Goal: Task Accomplishment & Management: Use online tool/utility

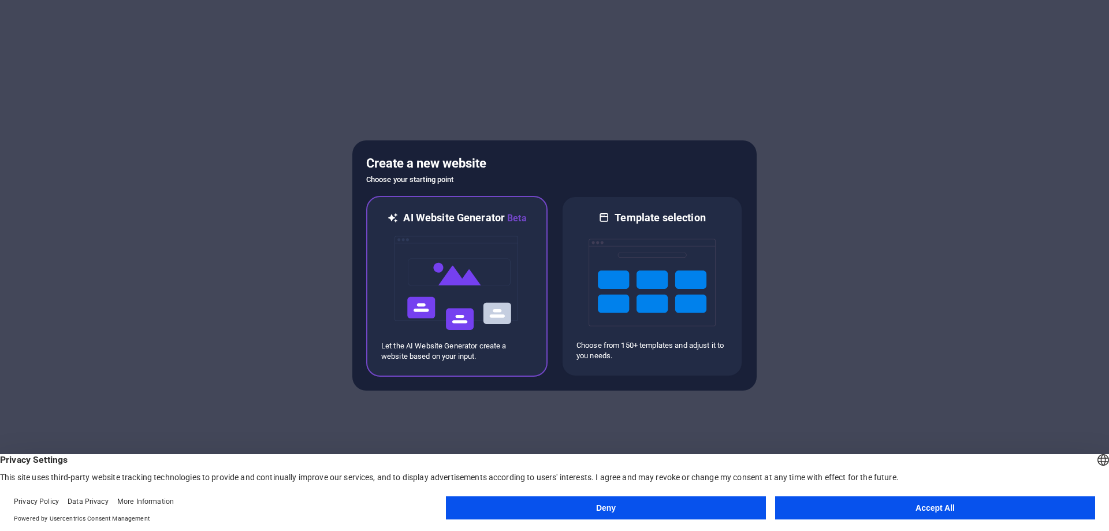
click at [517, 260] on img at bounding box center [456, 283] width 127 height 116
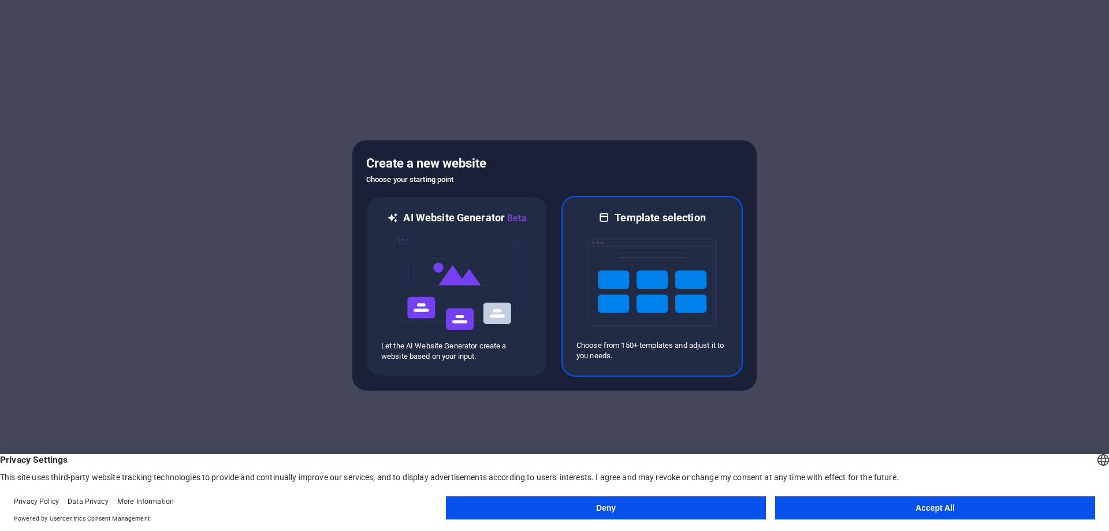
click at [690, 257] on img at bounding box center [652, 283] width 127 height 116
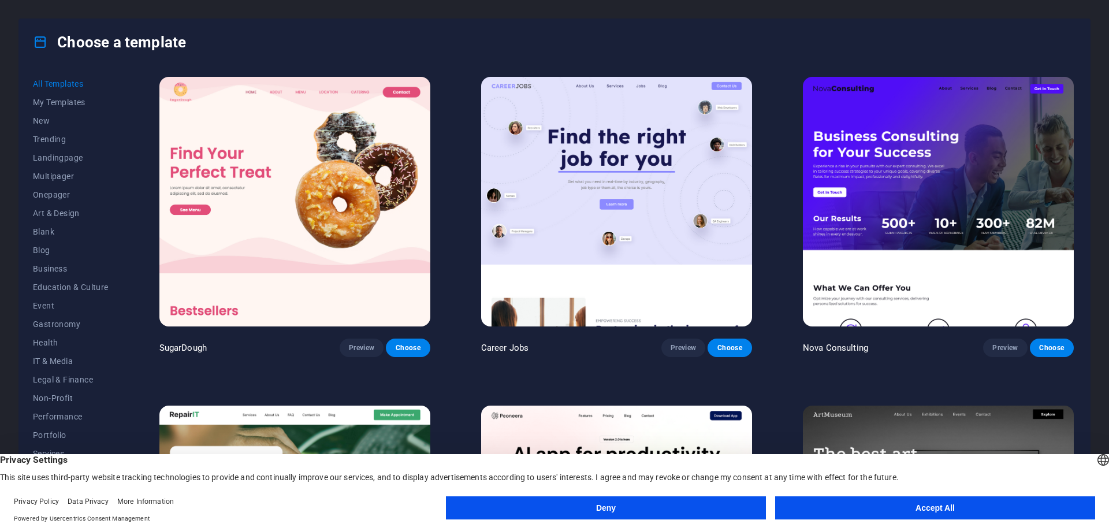
click at [915, 512] on button "Accept All" at bounding box center [935, 507] width 320 height 23
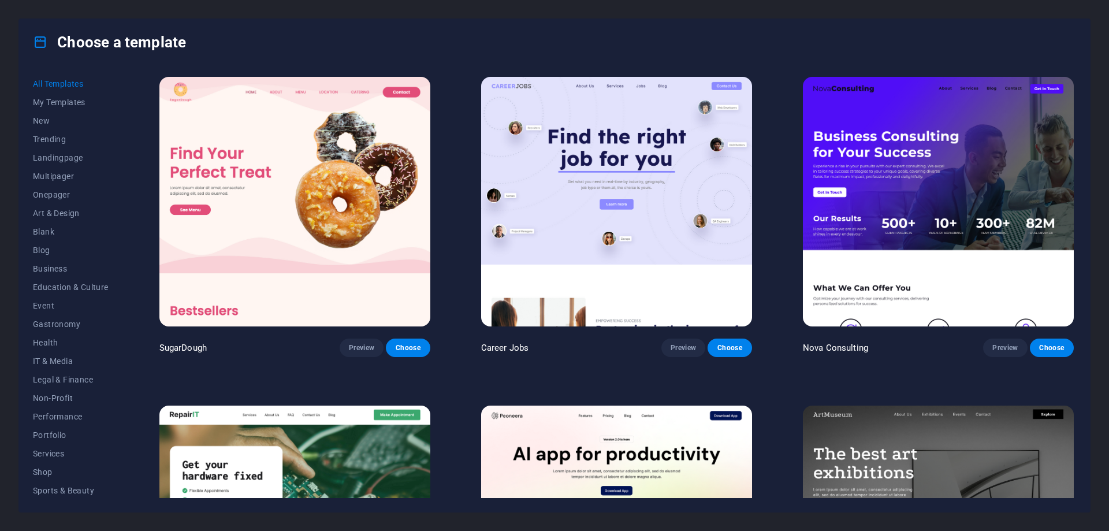
scroll to position [347, 0]
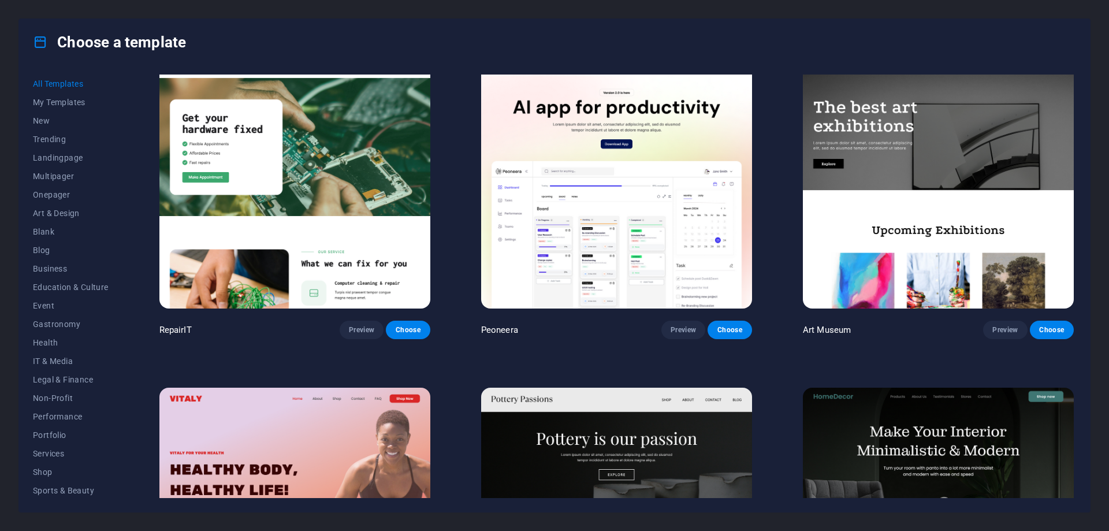
drag, startPoint x: 1072, startPoint y: 91, endPoint x: 1072, endPoint y: 106, distance: 15.6
click at [1072, 106] on div "[GEOGRAPHIC_DATA] Preview Choose" at bounding box center [937, 198] width 275 height 282
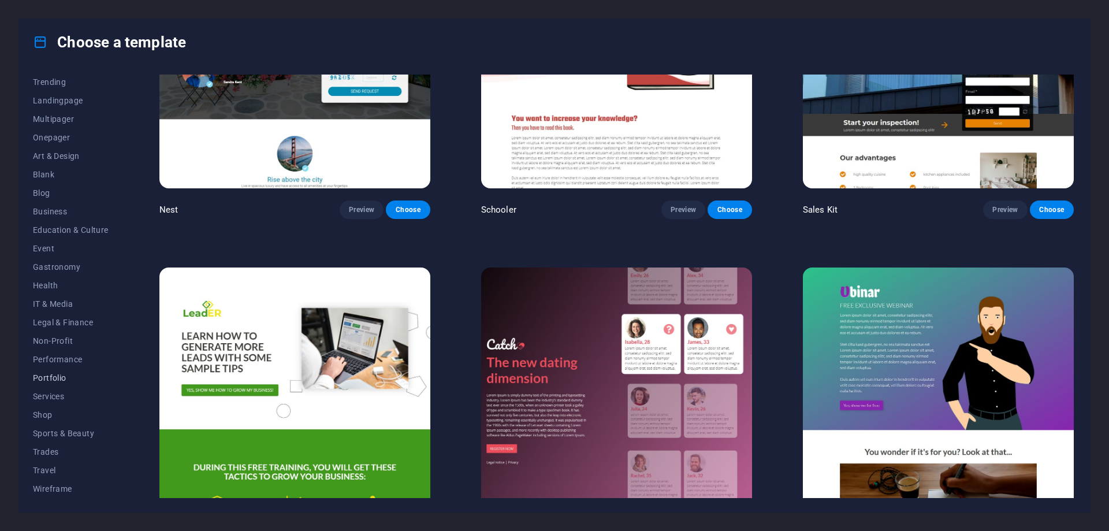
scroll to position [0, 0]
click at [68, 104] on span "My Templates" at bounding box center [71, 102] width 76 height 9
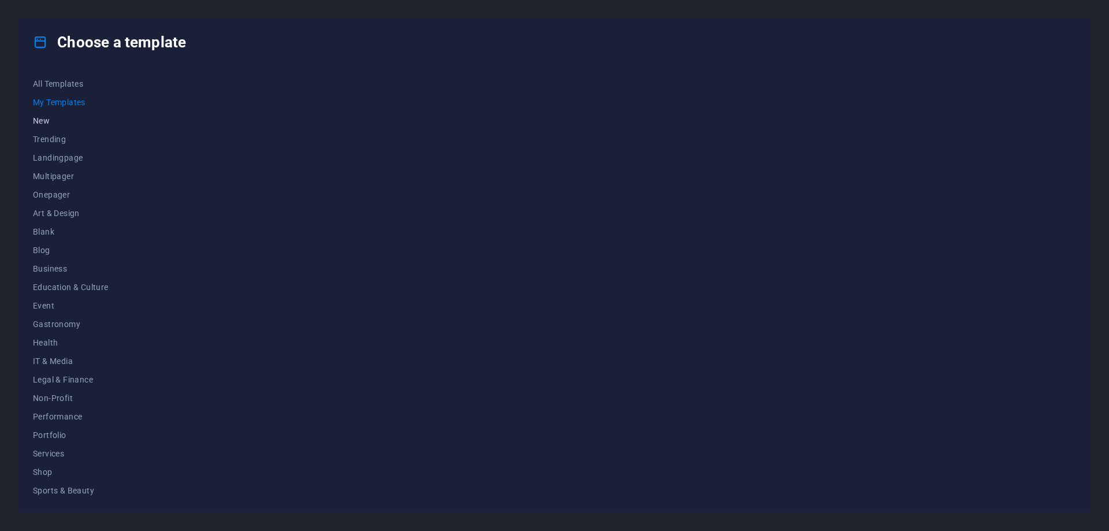
click at [57, 121] on span "New" at bounding box center [71, 120] width 76 height 9
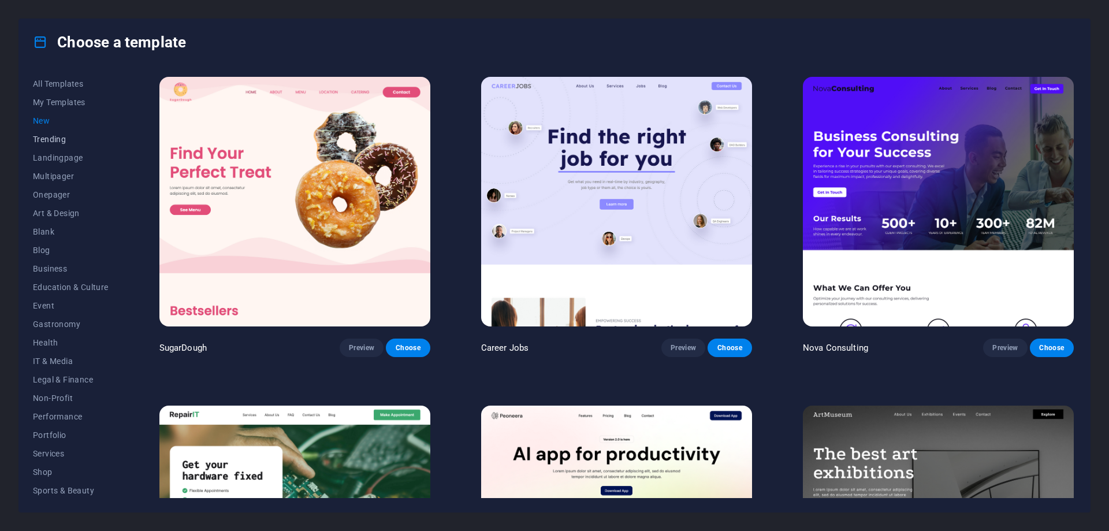
click at [57, 136] on span "Trending" at bounding box center [71, 139] width 76 height 9
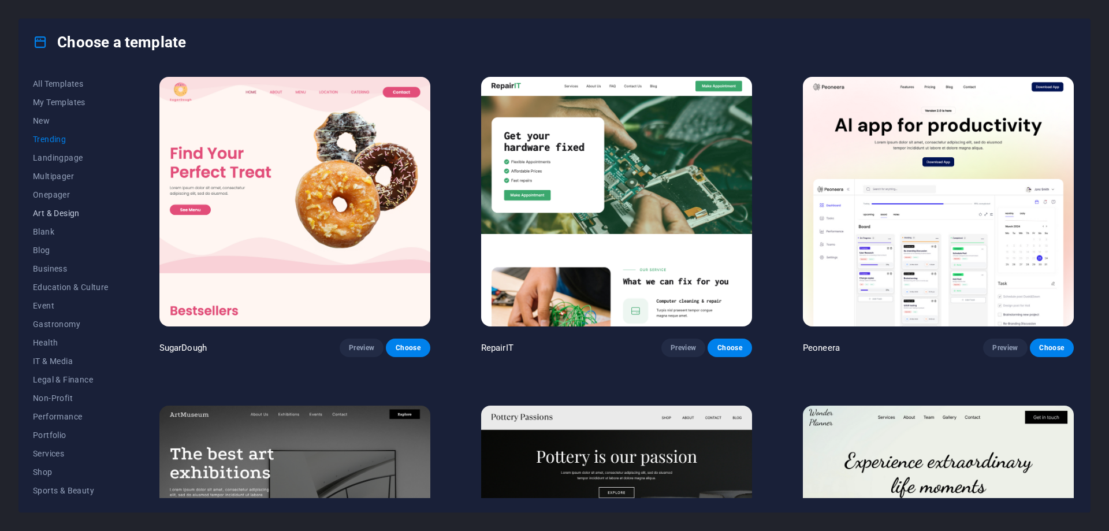
click at [67, 220] on button "Art & Design" at bounding box center [71, 213] width 76 height 18
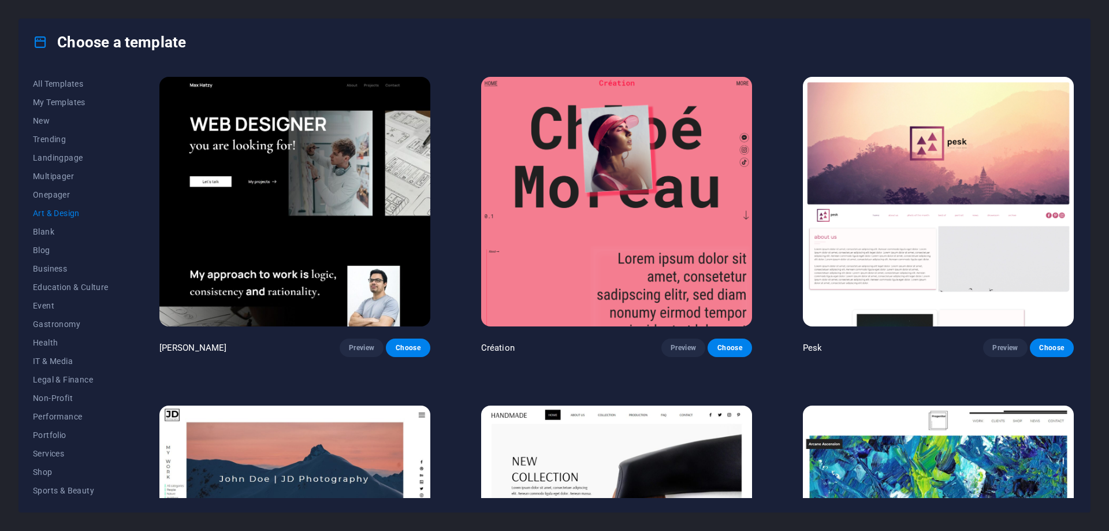
click at [67, 204] on button "Art & Design" at bounding box center [71, 213] width 76 height 18
click at [67, 198] on span "Onepager" at bounding box center [71, 194] width 76 height 9
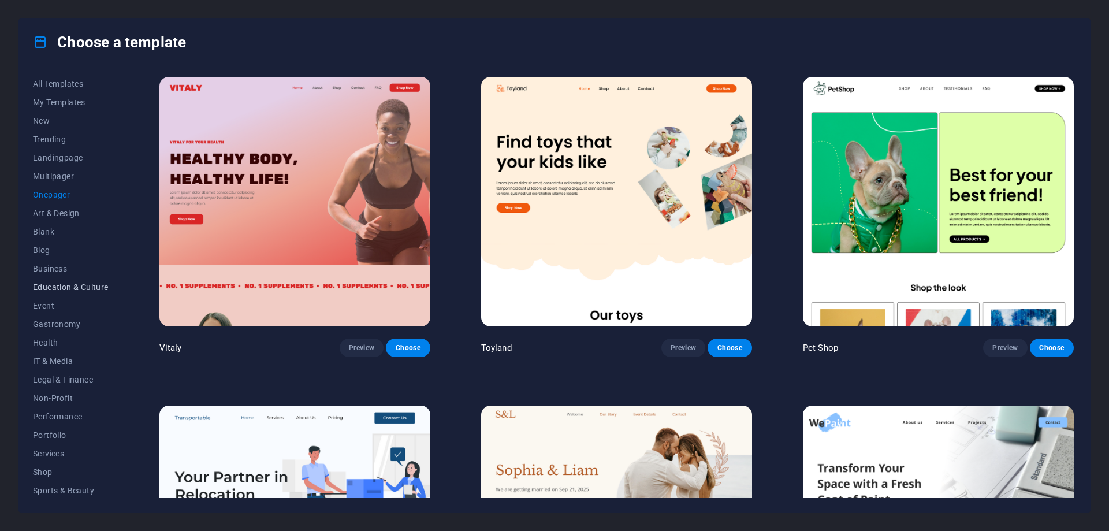
click at [66, 287] on span "Education & Culture" at bounding box center [71, 286] width 76 height 9
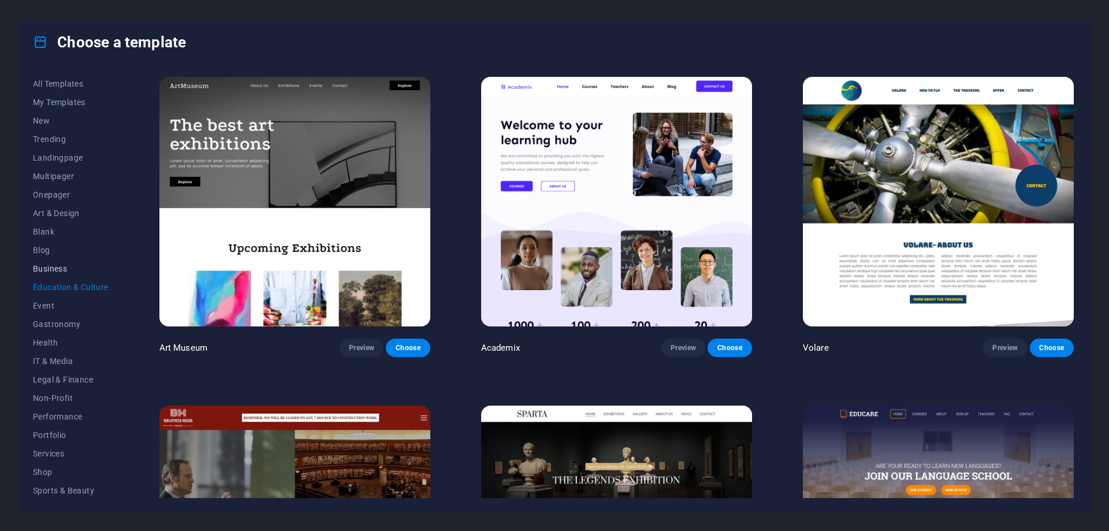
scroll to position [57, 0]
click at [51, 357] on span "Performance" at bounding box center [71, 359] width 76 height 9
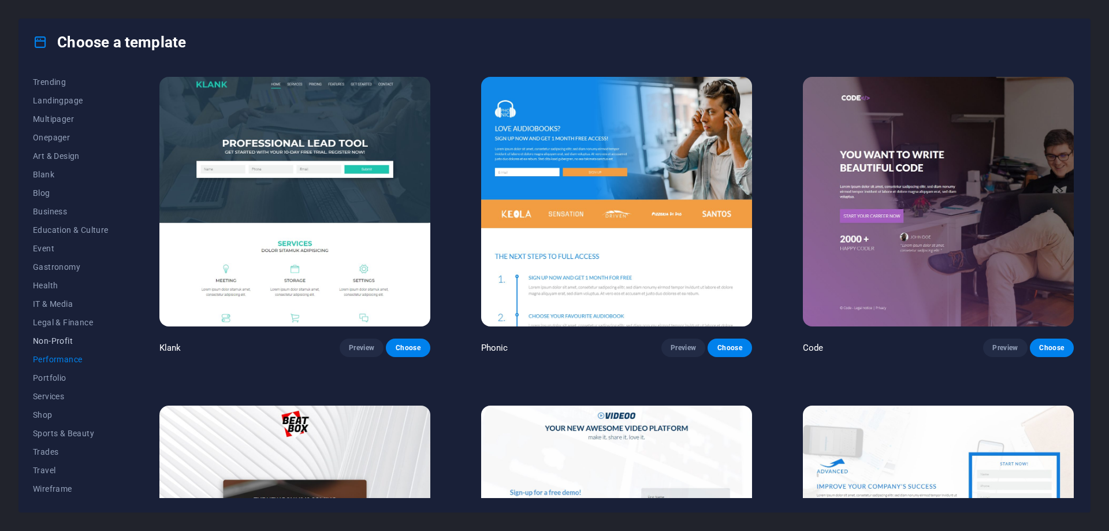
click at [57, 339] on span "Non-Profit" at bounding box center [71, 340] width 76 height 9
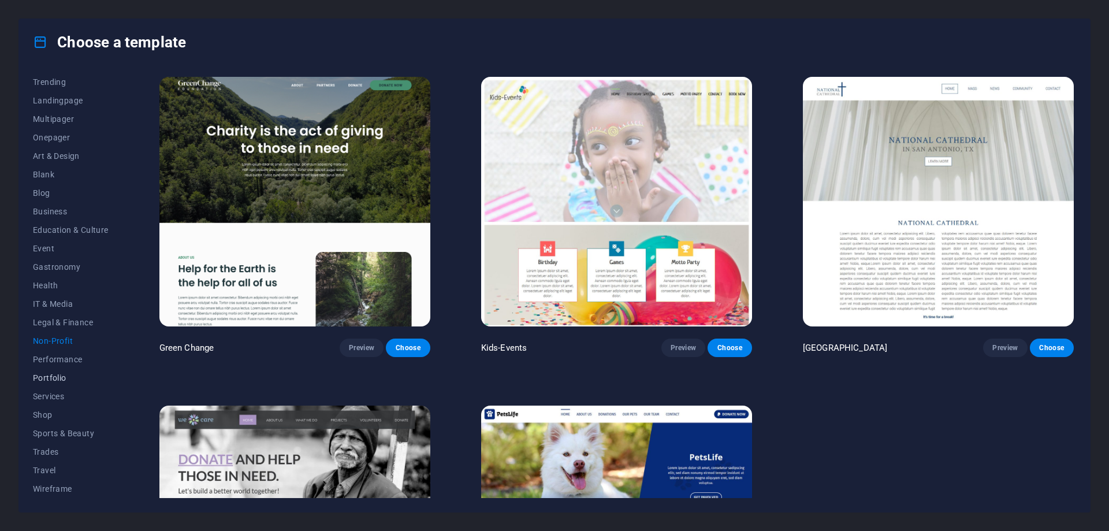
click at [55, 375] on span "Portfolio" at bounding box center [71, 377] width 76 height 9
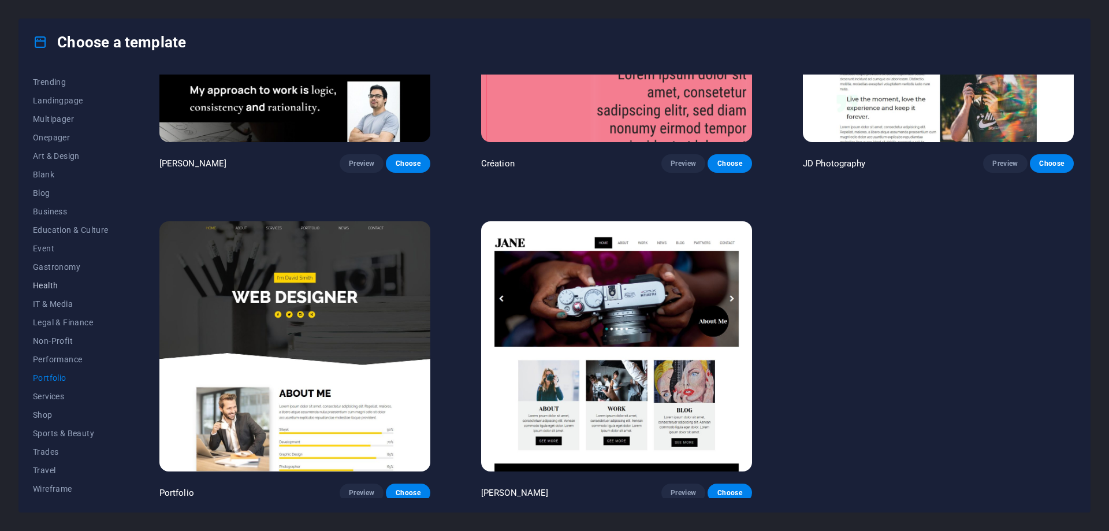
scroll to position [0, 0]
click at [68, 284] on span "Education & Culture" at bounding box center [71, 286] width 76 height 9
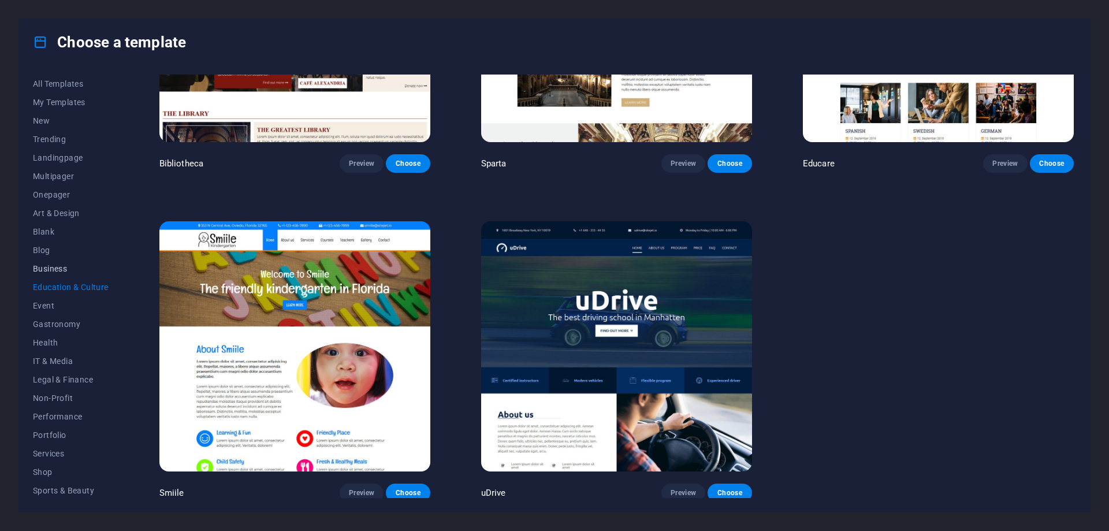
click at [75, 269] on span "Business" at bounding box center [71, 268] width 76 height 9
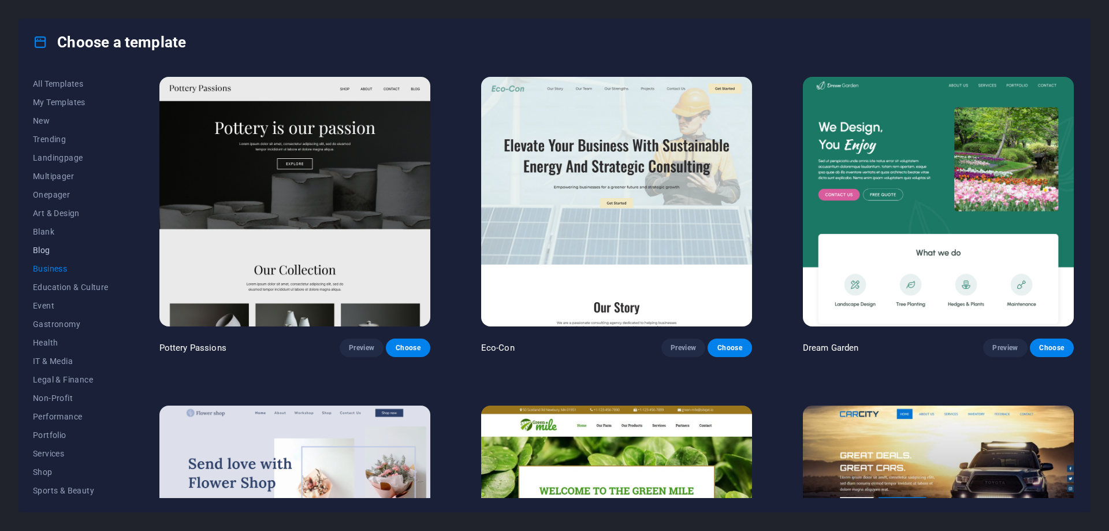
click at [70, 256] on button "Blog" at bounding box center [71, 250] width 76 height 18
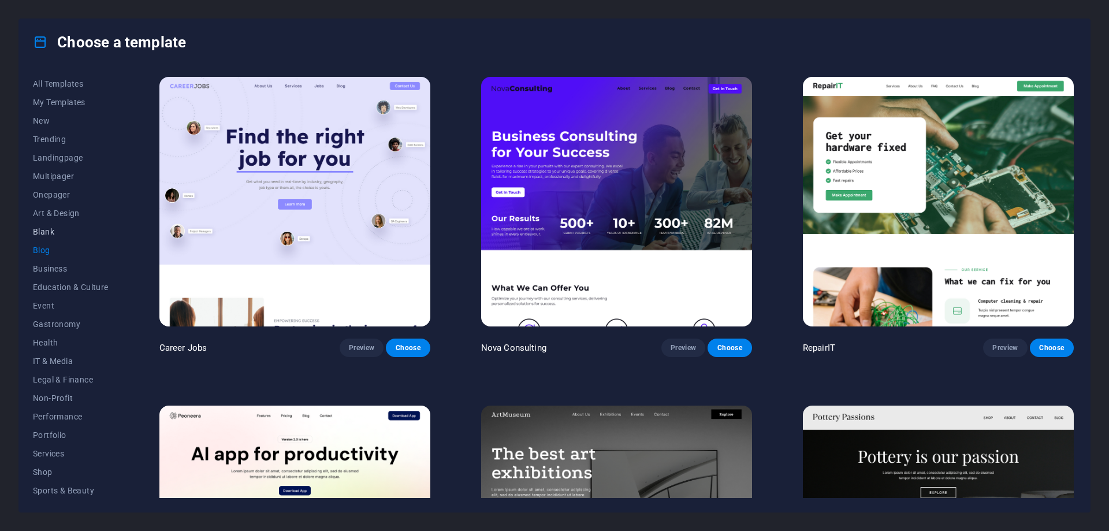
click at [64, 234] on span "Blank" at bounding box center [71, 231] width 76 height 9
